Goal: Find specific page/section: Find specific page/section

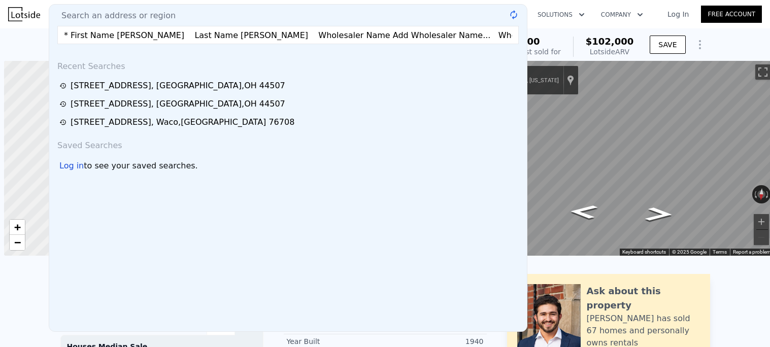
click at [383, 28] on input "* First Name [PERSON_NAME] Last Name [PERSON_NAME] Wholesaler Name Add Wholesal…" at bounding box center [287, 35] width 461 height 18
click at [383, 31] on input "* First Name [PERSON_NAME] Last Name [PERSON_NAME] Wholesaler Name Add Wholesal…" at bounding box center [287, 35] width 461 height 18
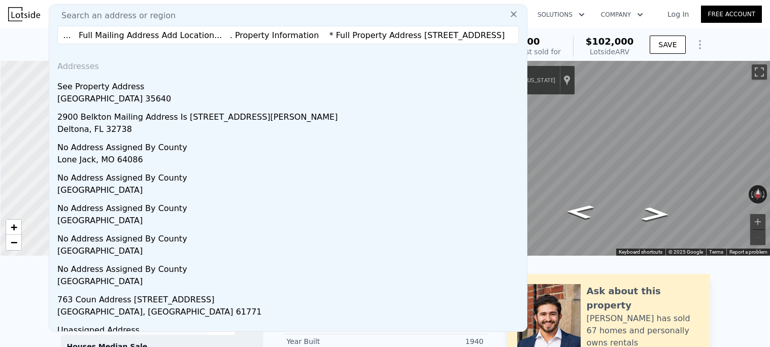
click at [383, 31] on input "* First Name [PERSON_NAME] Last Name [PERSON_NAME] Wholesaler Name Add Wholesal…" at bounding box center [287, 35] width 461 height 18
click at [383, 30] on input "* First Name [PERSON_NAME] Last Name [PERSON_NAME] Wholesaler Name Add Wholesal…" at bounding box center [287, 35] width 461 height 18
click at [382, 33] on input "* First Name [PERSON_NAME] Last Name [PERSON_NAME] Wholesaler Name Add Wholesal…" at bounding box center [287, 35] width 461 height 18
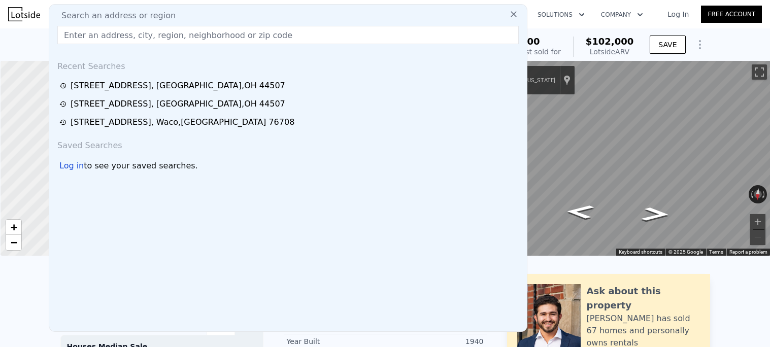
scroll to position [0, 0]
click at [205, 35] on input "text" at bounding box center [287, 35] width 461 height 18
type input "v"
paste input "[STREET_ADDRESS]"
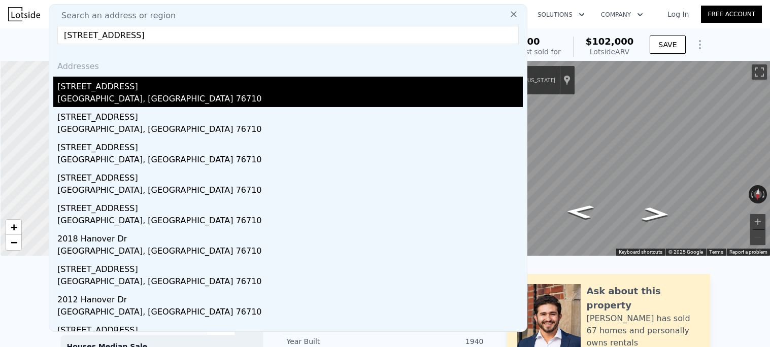
type input "[STREET_ADDRESS]"
click at [150, 92] on div "[STREET_ADDRESS]" at bounding box center [289, 85] width 465 height 16
